Goal: Task Accomplishment & Management: Complete application form

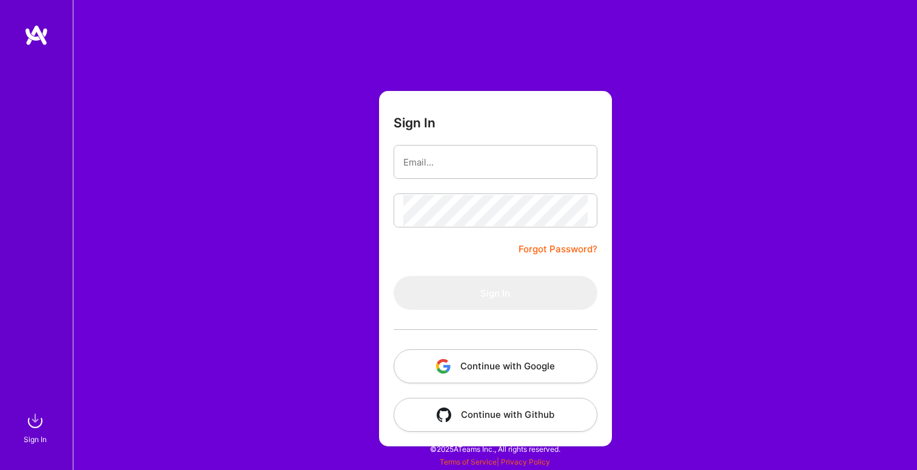
click at [488, 356] on button "Continue with Google" at bounding box center [496, 366] width 204 height 34
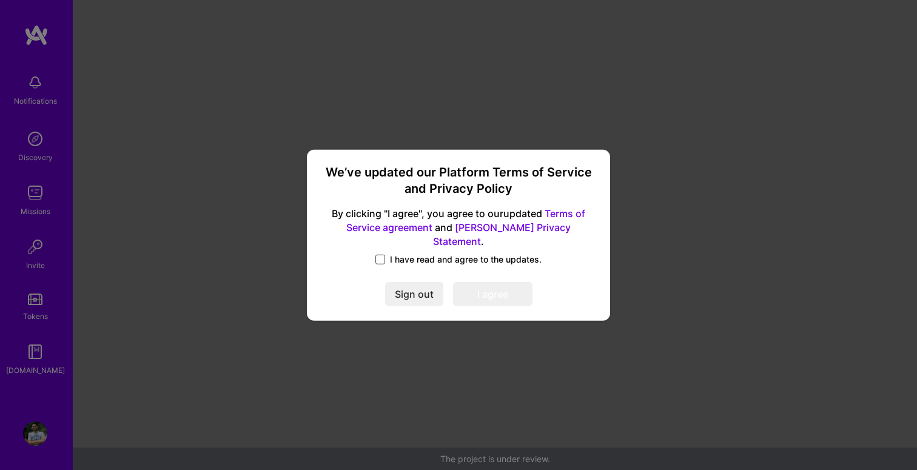
click at [385, 255] on span at bounding box center [381, 260] width 10 height 10
click at [0, 0] on input "I have read and agree to the updates." at bounding box center [0, 0] width 0 height 0
click at [507, 294] on button "I agree" at bounding box center [492, 294] width 79 height 24
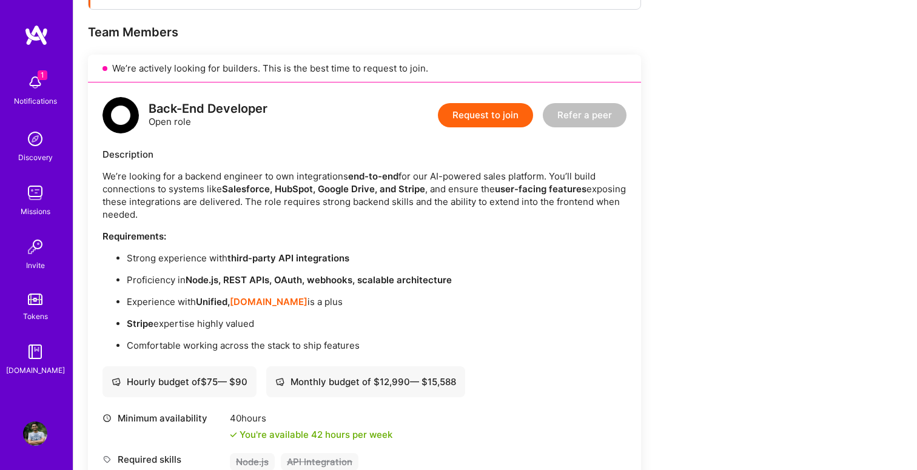
scroll to position [245, 0]
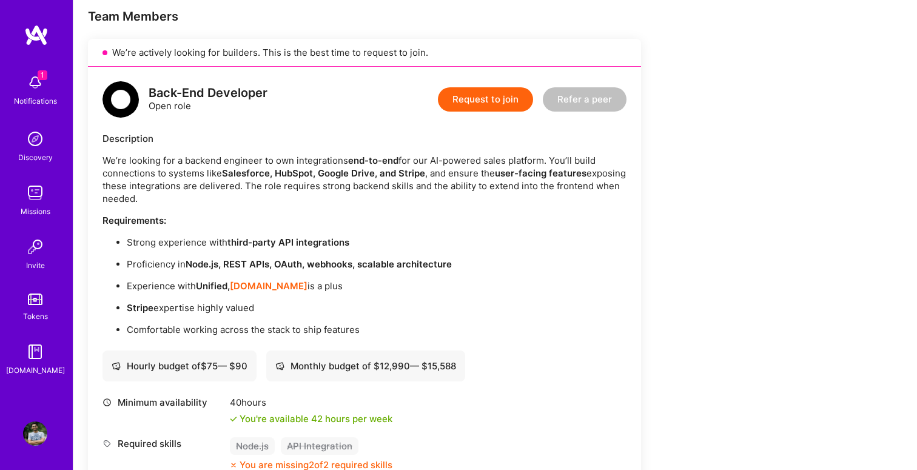
click at [204, 194] on p "We’re looking for a backend engineer to own integrations end-to-end for our AI-…" at bounding box center [365, 179] width 524 height 51
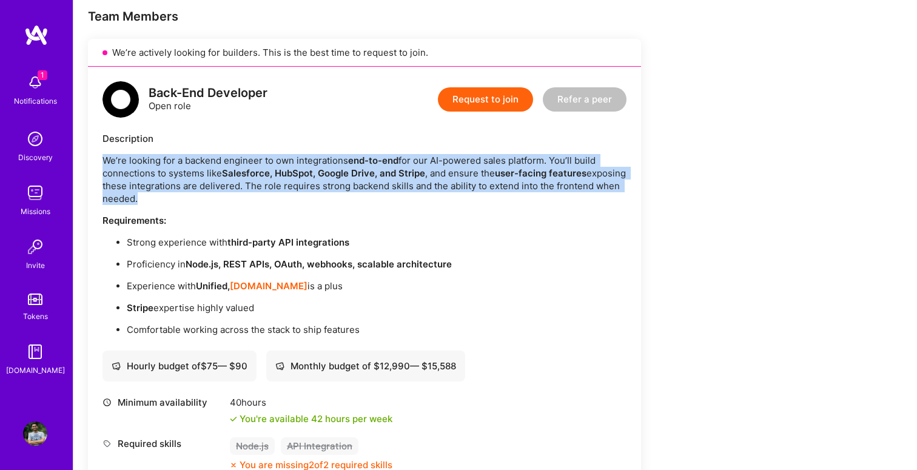
click at [204, 194] on p "We’re looking for a backend engineer to own integrations end-to-end for our AI-…" at bounding box center [365, 179] width 524 height 51
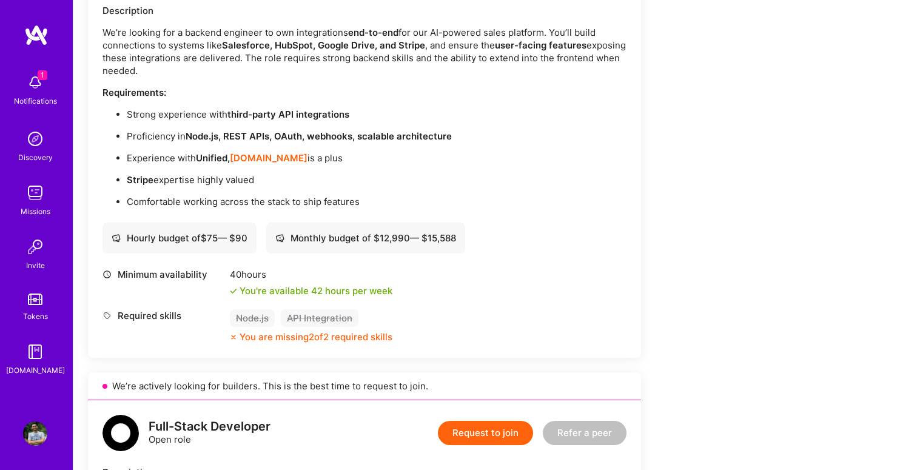
scroll to position [375, 0]
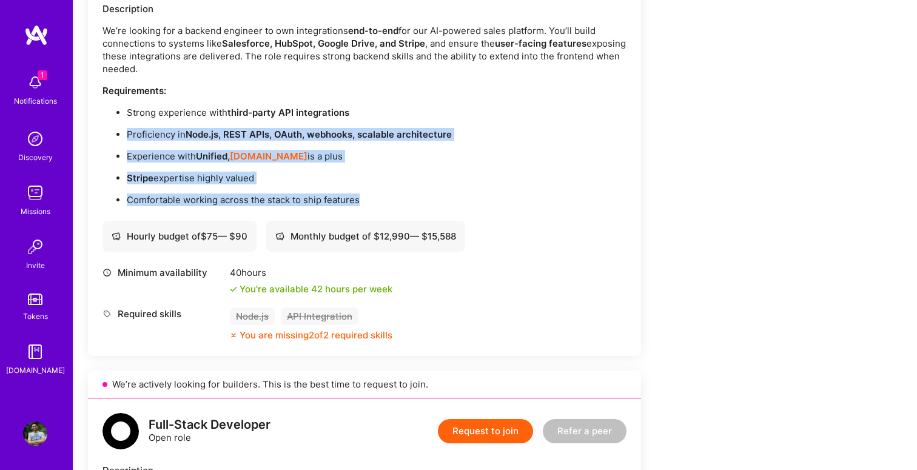
drag, startPoint x: 129, startPoint y: 129, endPoint x: 246, endPoint y: 208, distance: 141.5
click at [246, 208] on div "Back-End Developer Open role Request to join Refer a peer Description We’re loo…" at bounding box center [364, 146] width 553 height 419
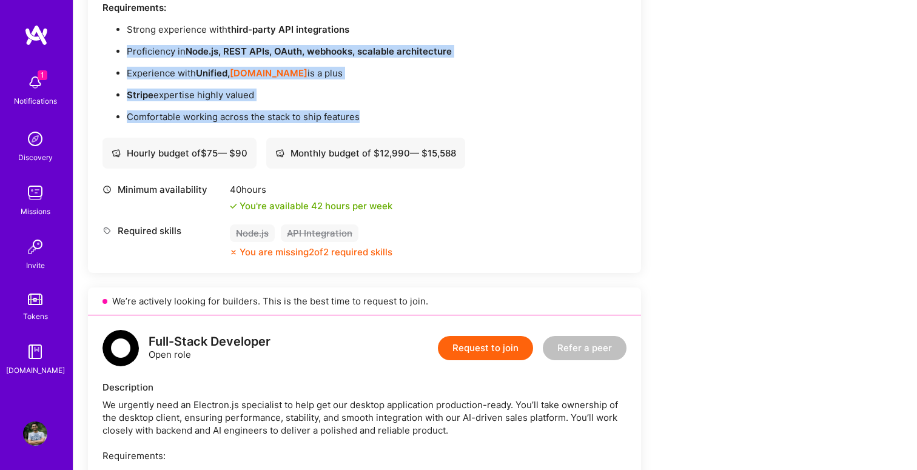
scroll to position [459, 0]
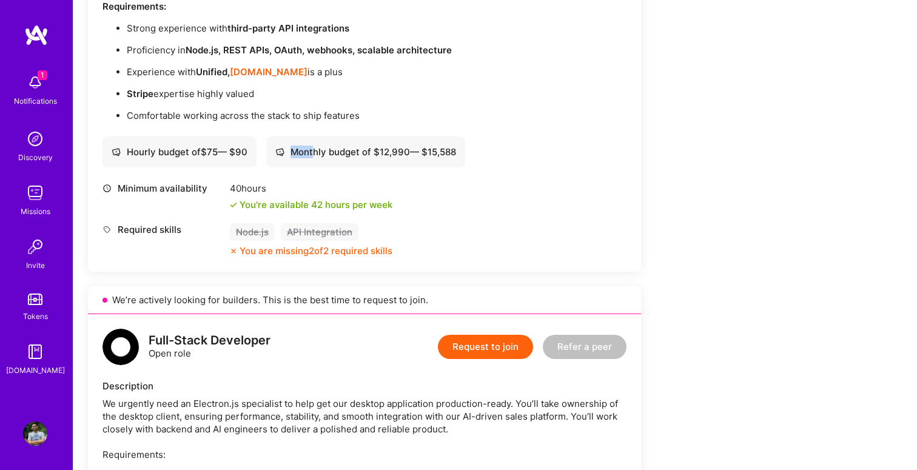
drag, startPoint x: 466, startPoint y: 153, endPoint x: 315, endPoint y: 152, distance: 150.5
click at [315, 152] on div "Monthly budget of $ 12,990 — $ 15,588" at bounding box center [365, 152] width 199 height 31
click at [410, 199] on div "Minimum availability 40 hours You're available 42 hours per week" at bounding box center [365, 196] width 524 height 29
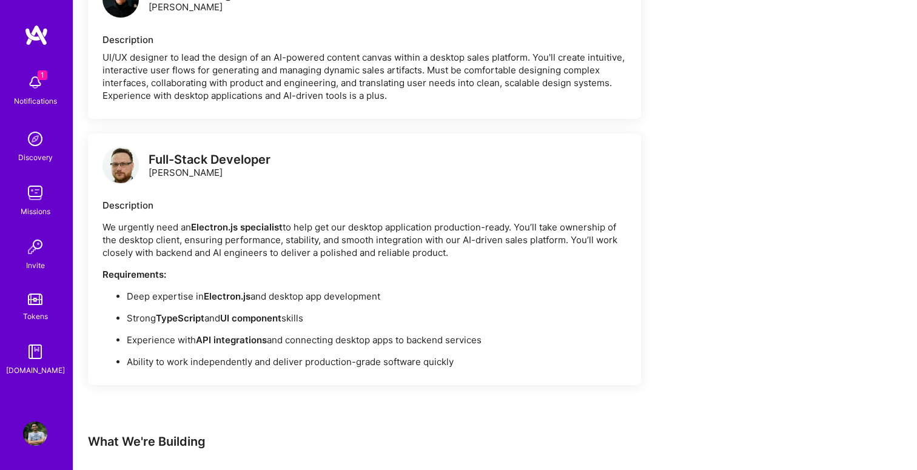
scroll to position [1405, 0]
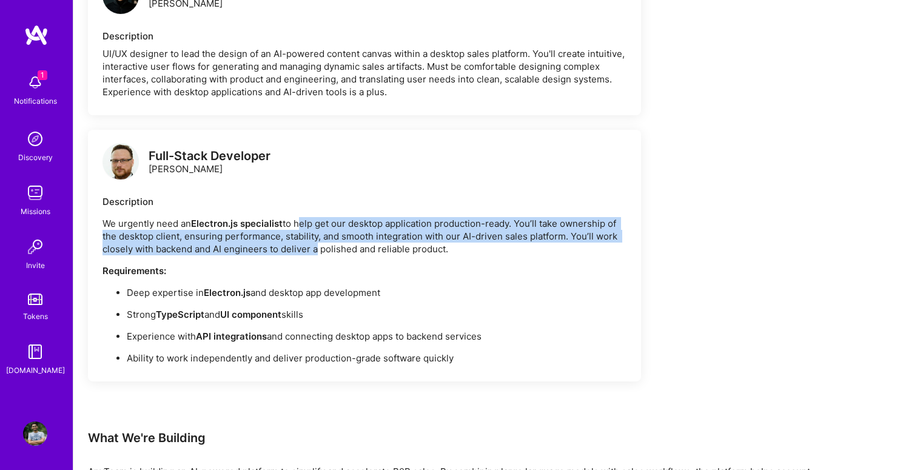
drag, startPoint x: 297, startPoint y: 223, endPoint x: 313, endPoint y: 257, distance: 38.0
click at [313, 254] on p "We urgently need an Electron.js specialist to help get our desktop application …" at bounding box center [365, 236] width 524 height 38
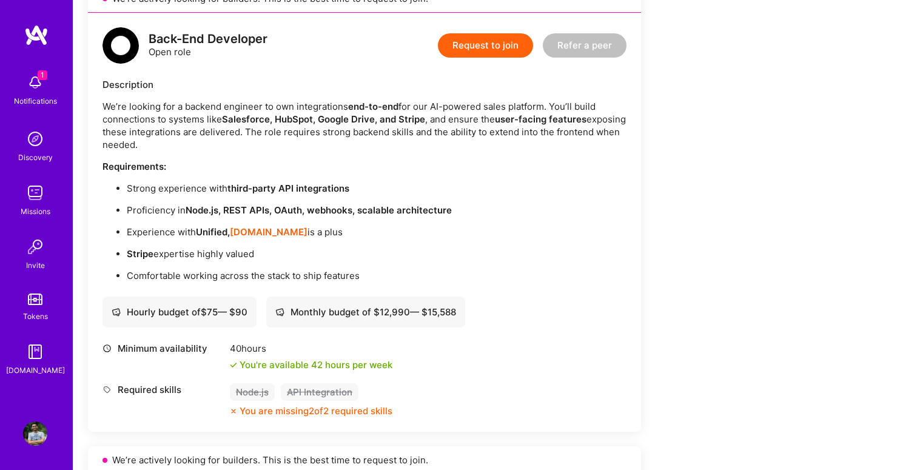
scroll to position [301, 0]
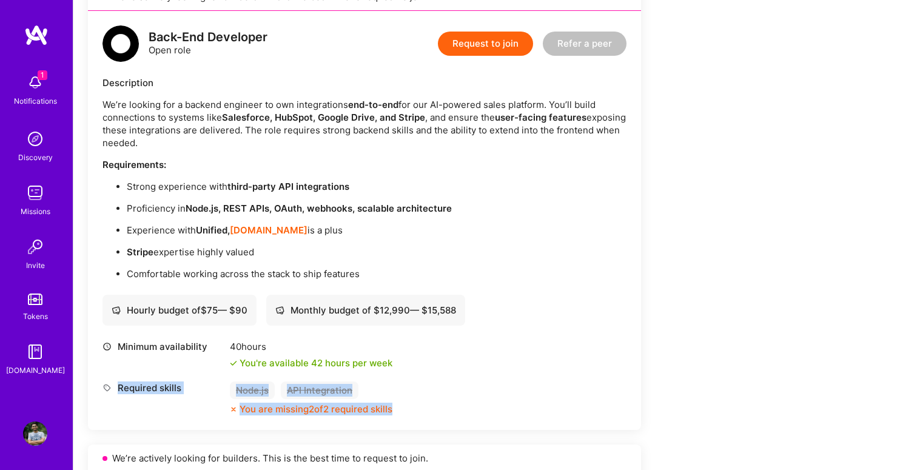
drag, startPoint x: 120, startPoint y: 385, endPoint x: 423, endPoint y: 403, distance: 303.9
click at [423, 403] on div "Required skills Node.js API Integration You are missing 2 of 2 required skills" at bounding box center [365, 399] width 524 height 34
drag, startPoint x: 423, startPoint y: 403, endPoint x: 140, endPoint y: 330, distance: 291.9
click at [141, 331] on div "Back-End Developer Open role Request to join Refer a peer Description We’re loo…" at bounding box center [364, 220] width 553 height 419
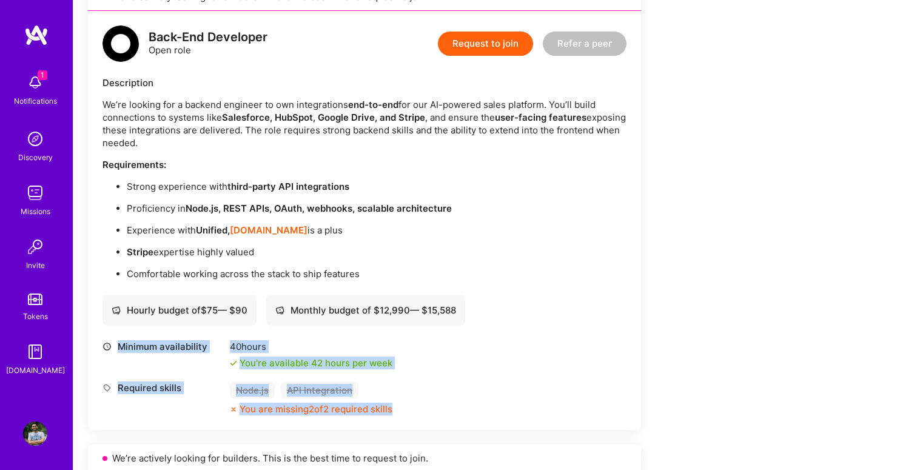
click at [170, 203] on p "Proficiency in Node.js, REST APIs, OAuth, webhooks, scalable architecture" at bounding box center [377, 208] width 500 height 13
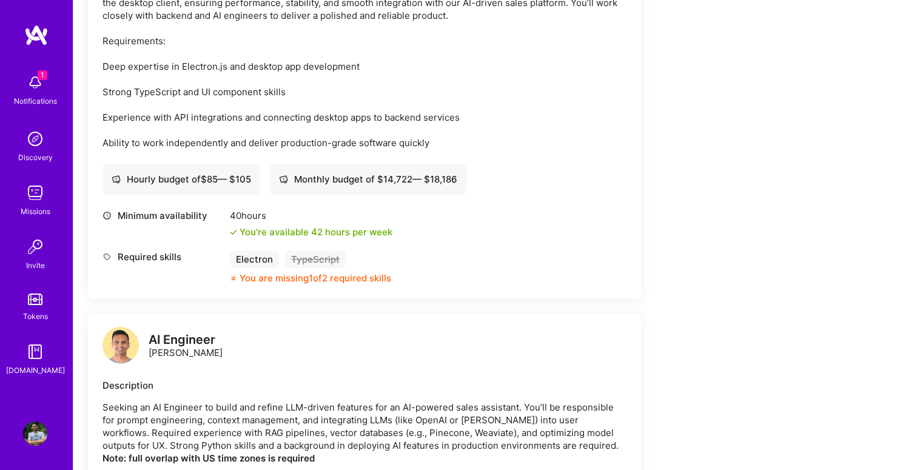
scroll to position [943, 0]
